Goal: Task Accomplishment & Management: Manage account settings

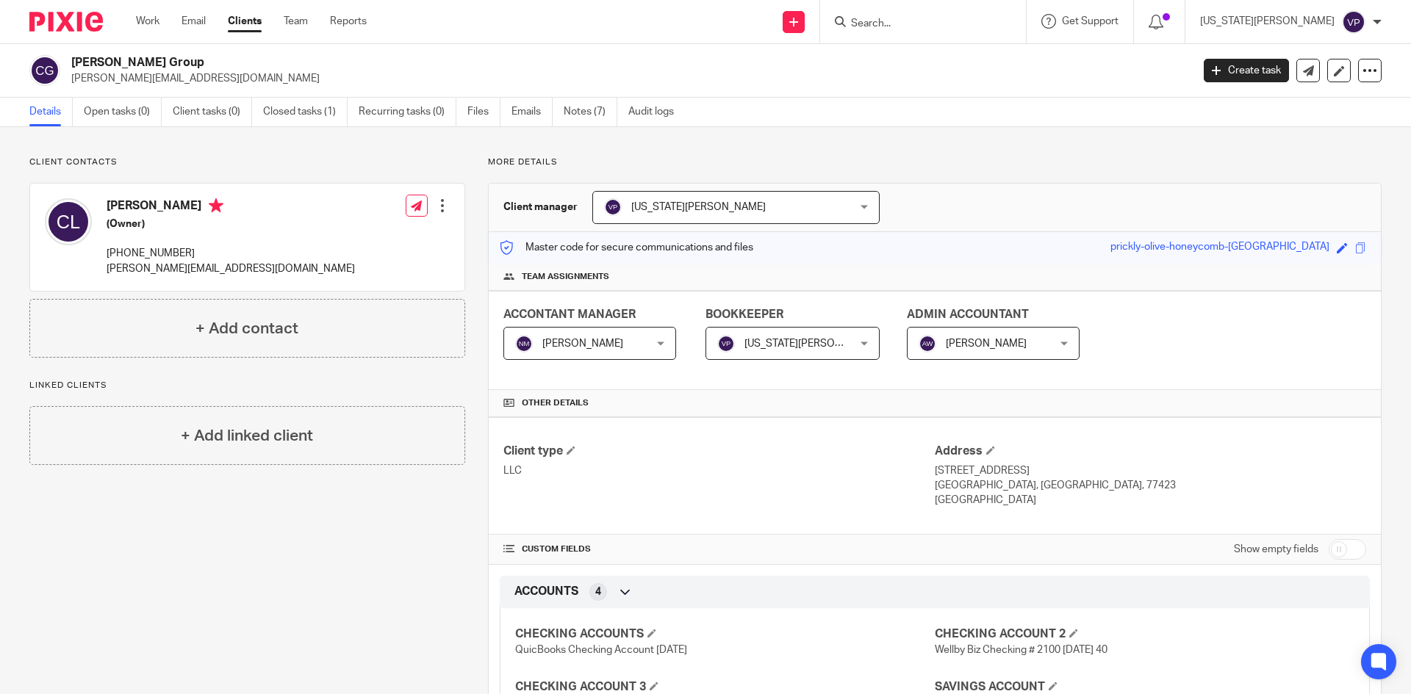
click at [257, 24] on link "Clients" at bounding box center [245, 21] width 34 height 15
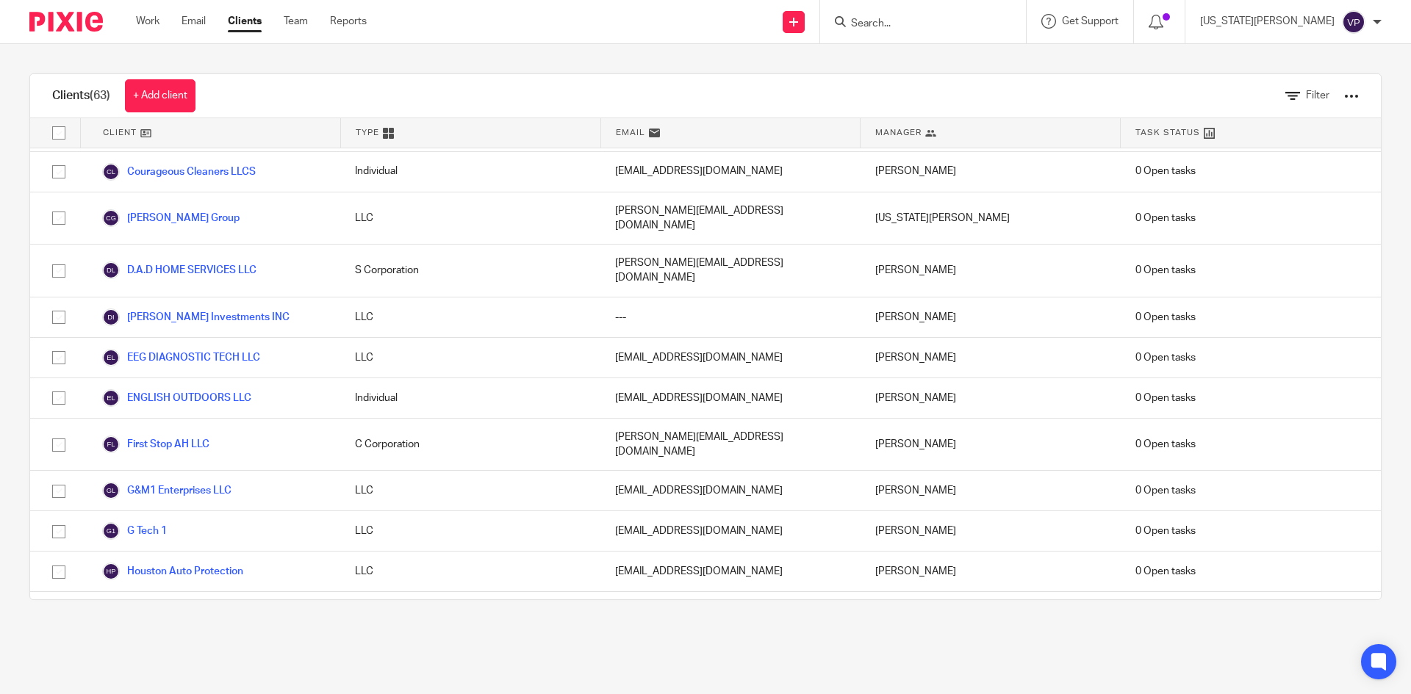
scroll to position [955, 0]
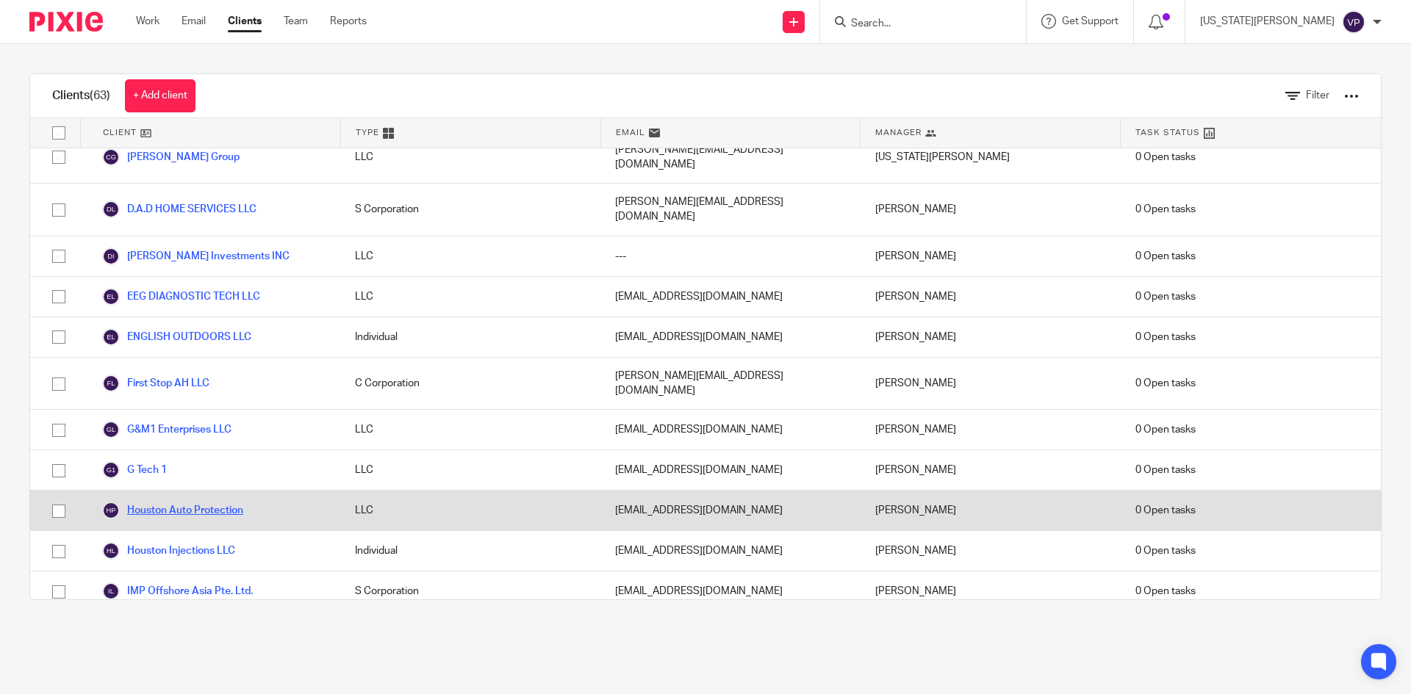
click at [199, 502] on link "Houston Auto Protection" at bounding box center [172, 511] width 141 height 18
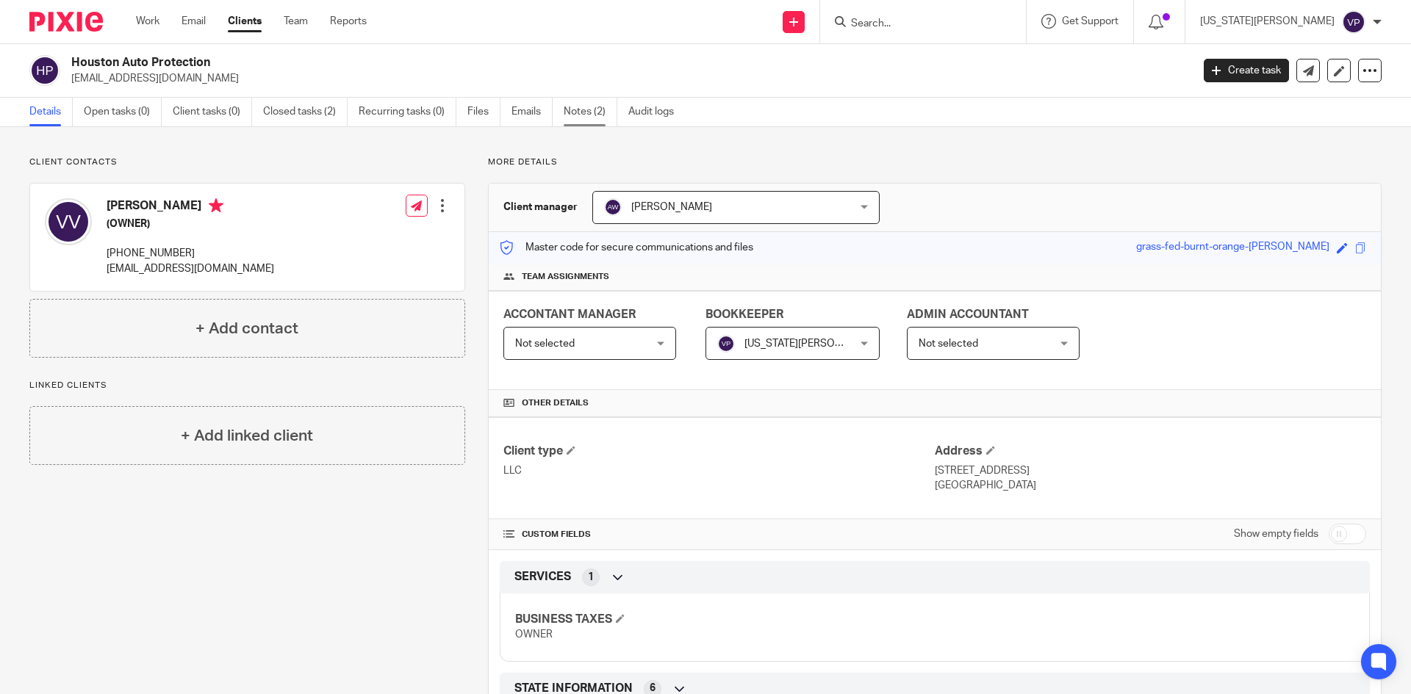
click at [582, 110] on link "Notes (2)" at bounding box center [591, 112] width 54 height 29
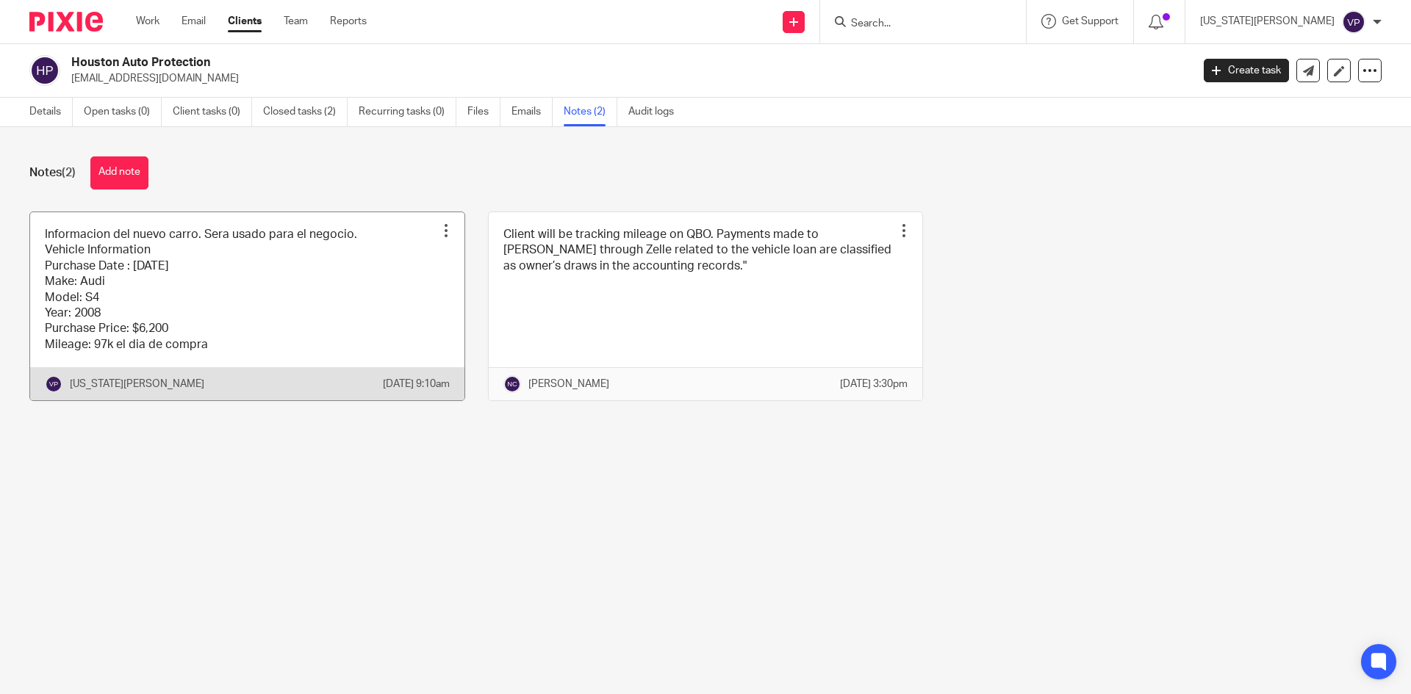
click at [441, 231] on div at bounding box center [446, 230] width 15 height 15
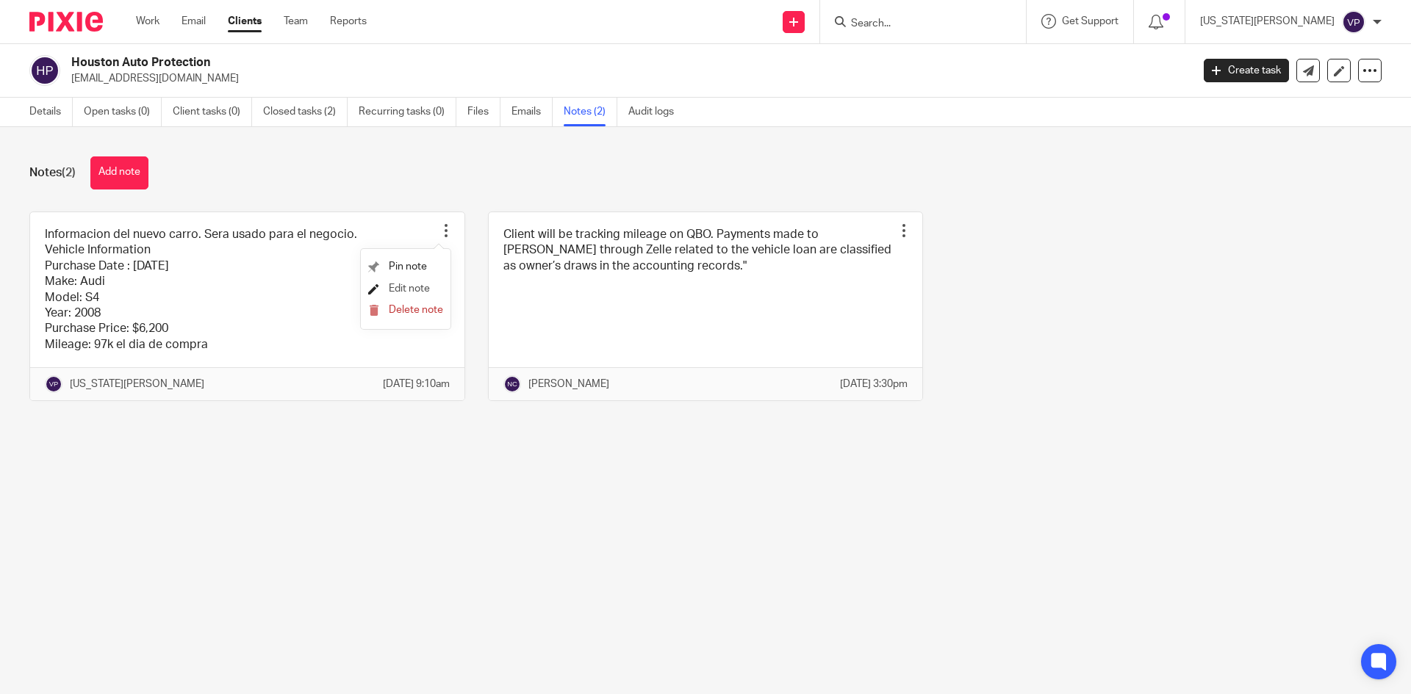
click at [405, 287] on span "Edit note" at bounding box center [409, 289] width 41 height 10
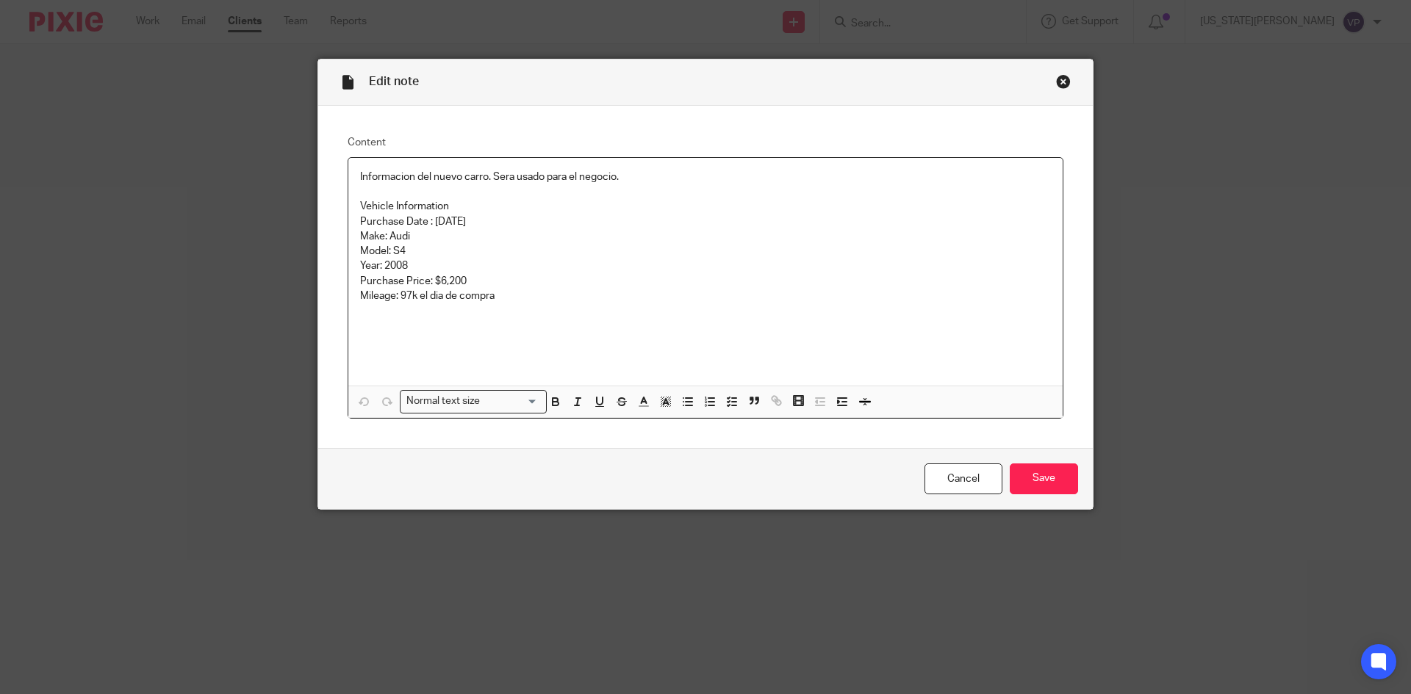
click at [662, 185] on p at bounding box center [705, 191] width 691 height 15
click at [654, 173] on p "Informacion del nuevo carro. Sera usado para el negocio." at bounding box center [705, 177] width 691 height 15
click at [1036, 481] on input "Save" at bounding box center [1044, 480] width 68 height 32
